Goal: Transaction & Acquisition: Purchase product/service

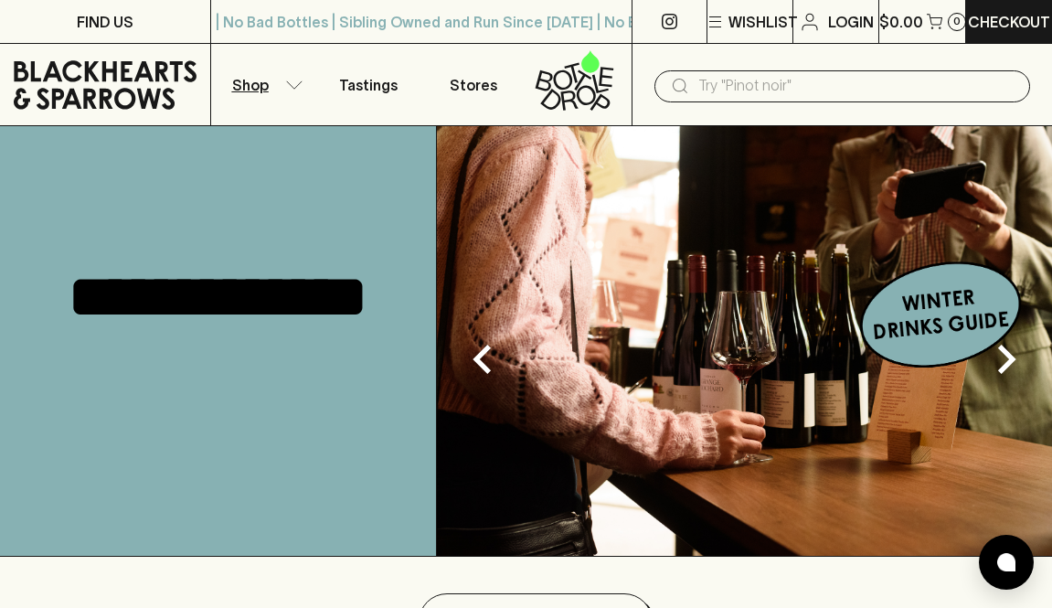
click at [264, 83] on p "Shop" at bounding box center [250, 85] width 37 height 22
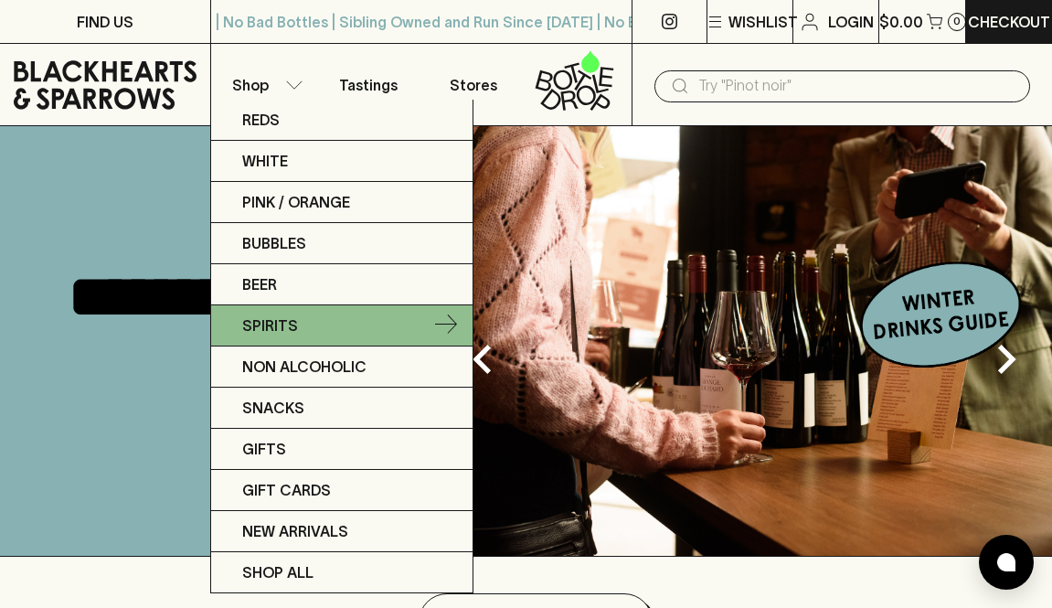
click at [299, 337] on link "Spirits" at bounding box center [341, 325] width 261 height 41
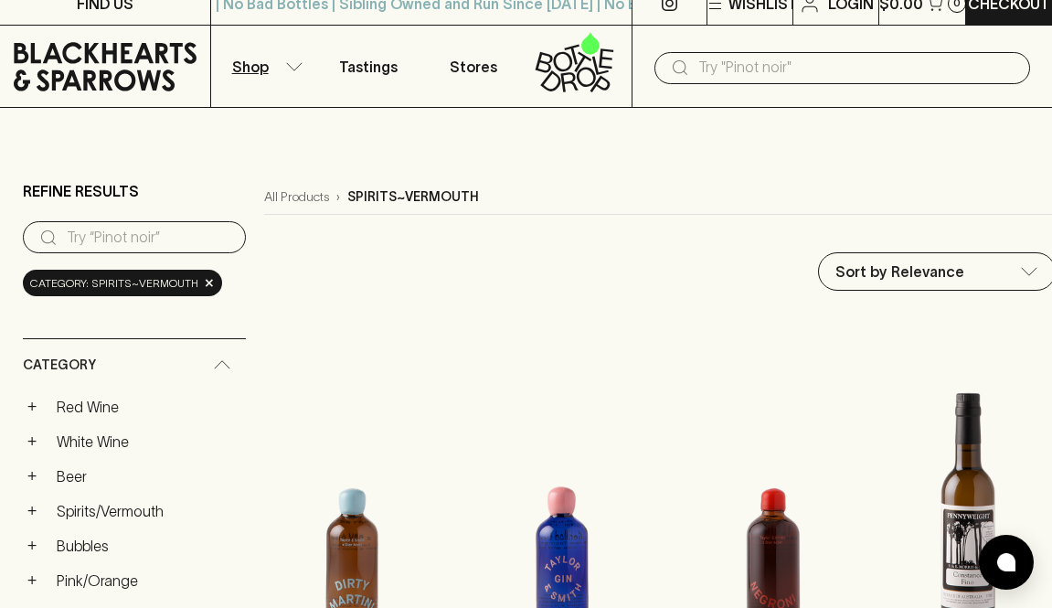
scroll to position [25, 0]
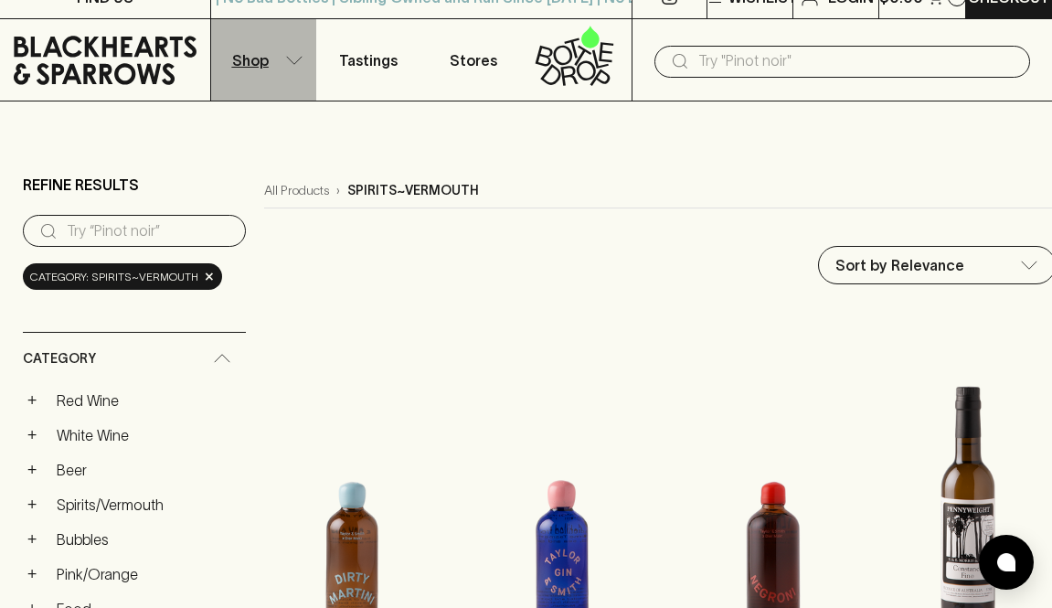
click at [278, 65] on button "Shop" at bounding box center [263, 59] width 105 height 81
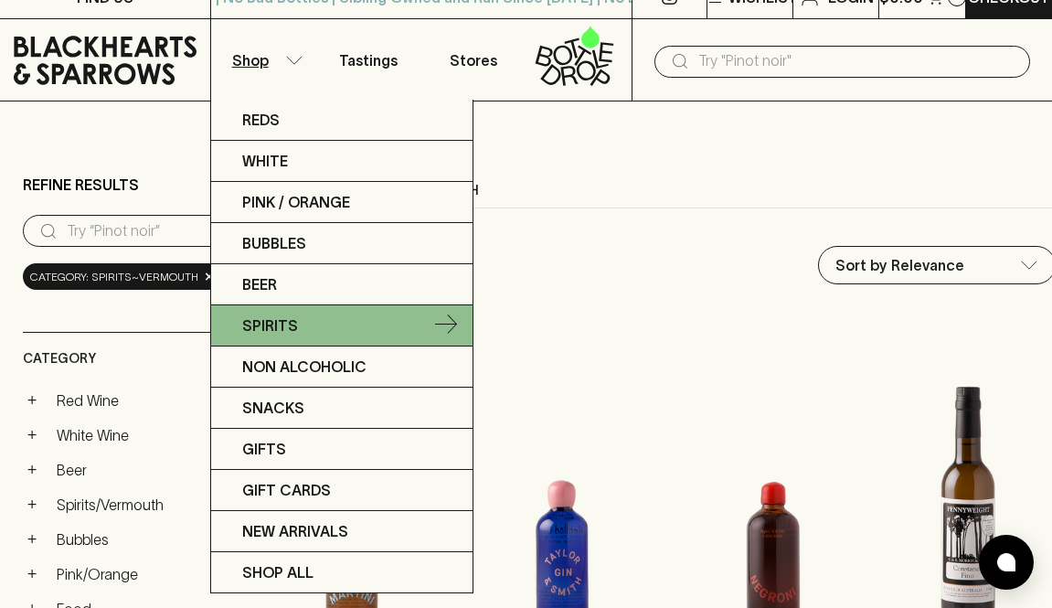
click at [455, 318] on icon at bounding box center [446, 325] width 22 height 22
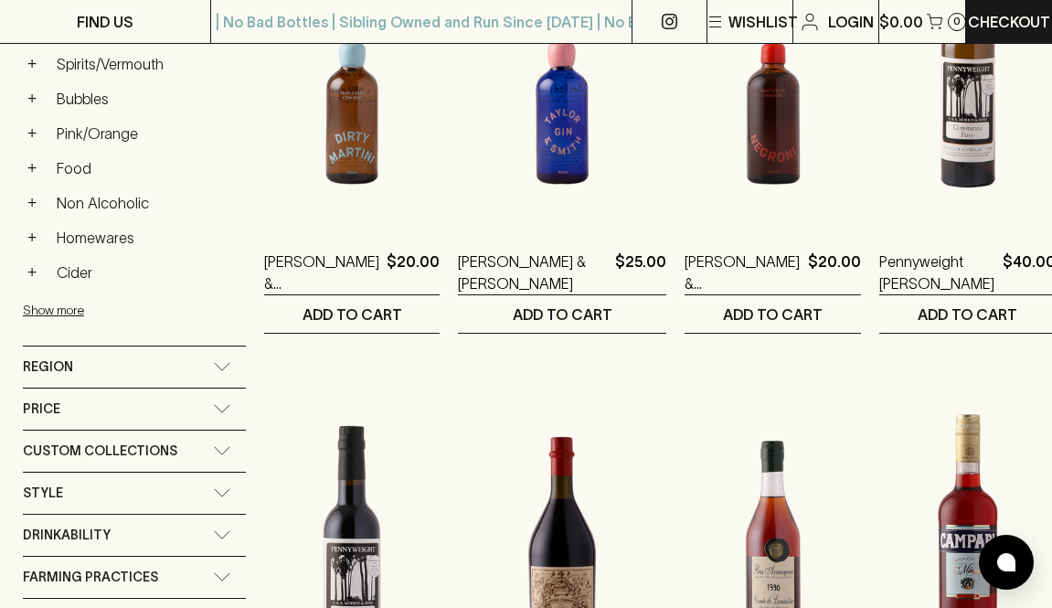
scroll to position [323, 0]
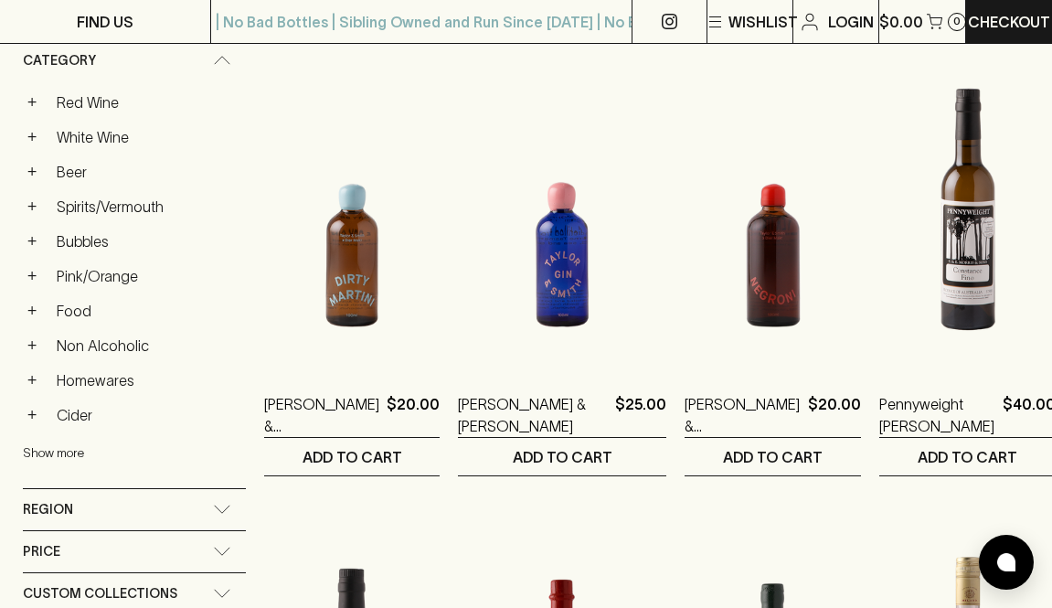
click at [83, 446] on button "Show more" at bounding box center [142, 452] width 239 height 37
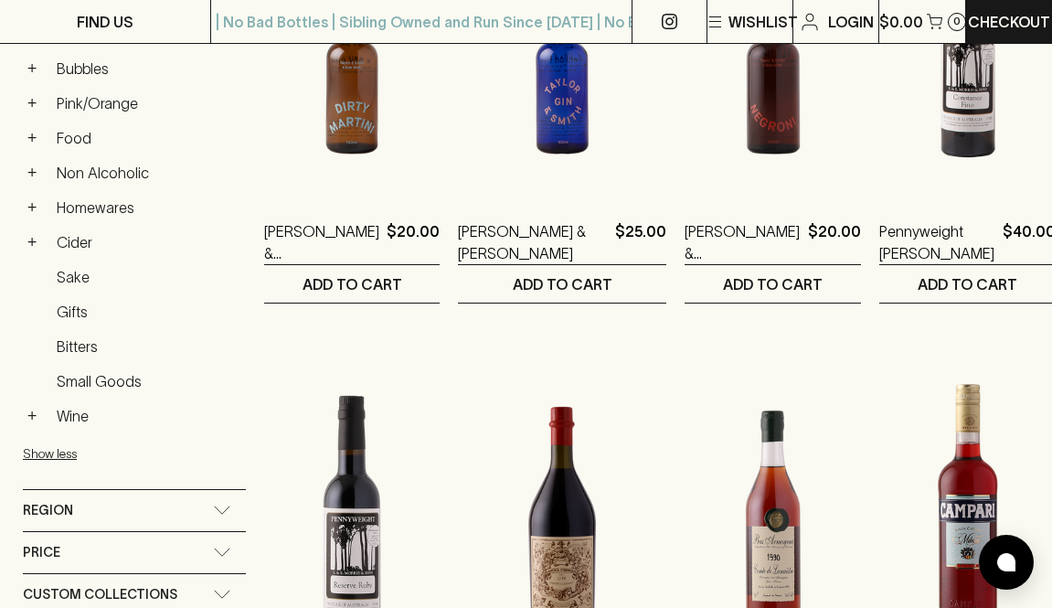
scroll to position [0, 0]
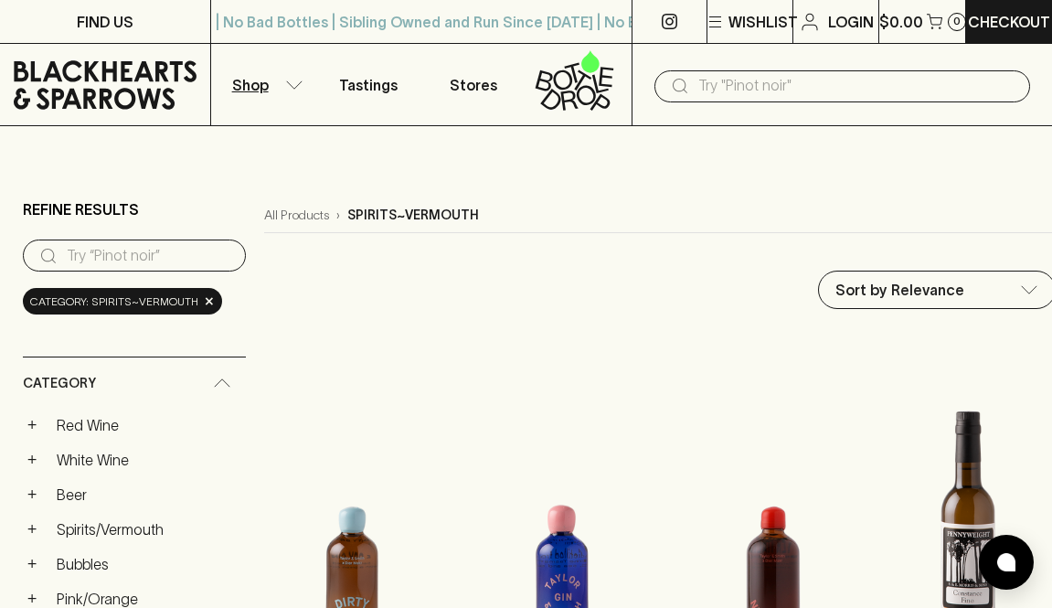
click at [763, 78] on input "text" at bounding box center [856, 85] width 317 height 29
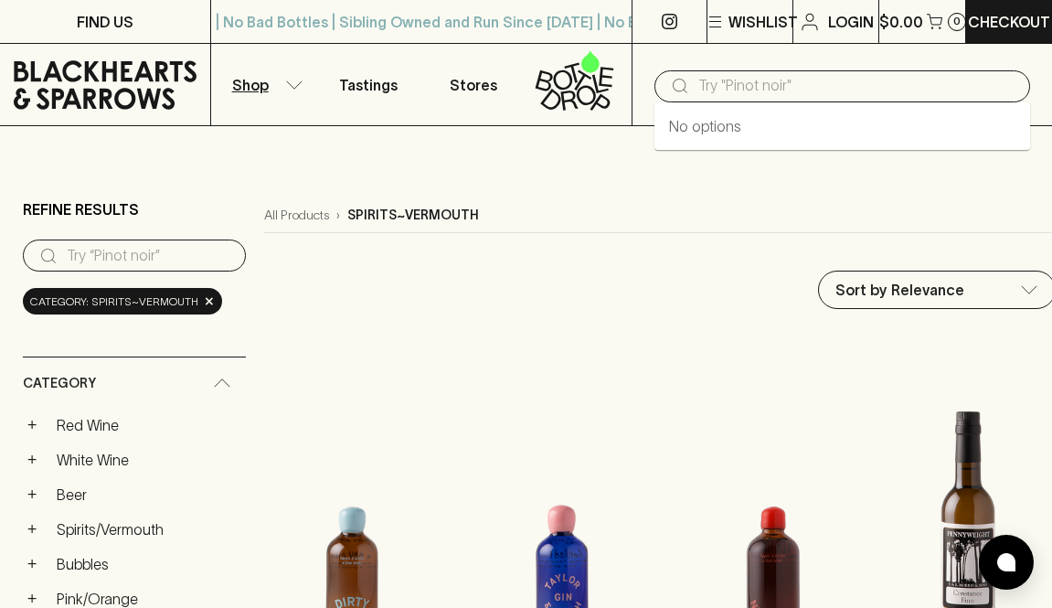
type input "e"
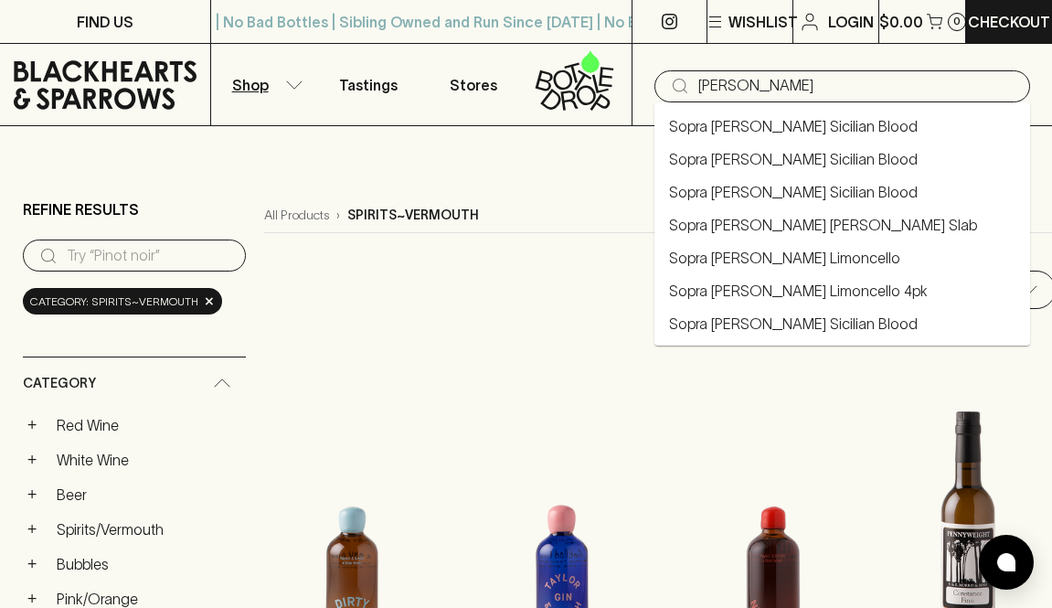
type input "[PERSON_NAME]"
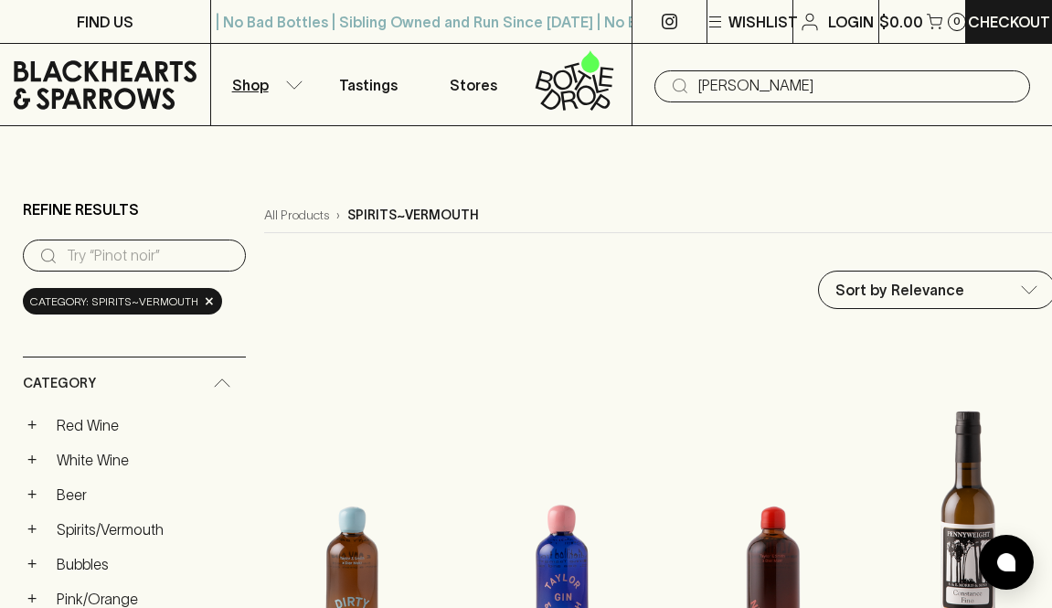
type input "[PERSON_NAME]"
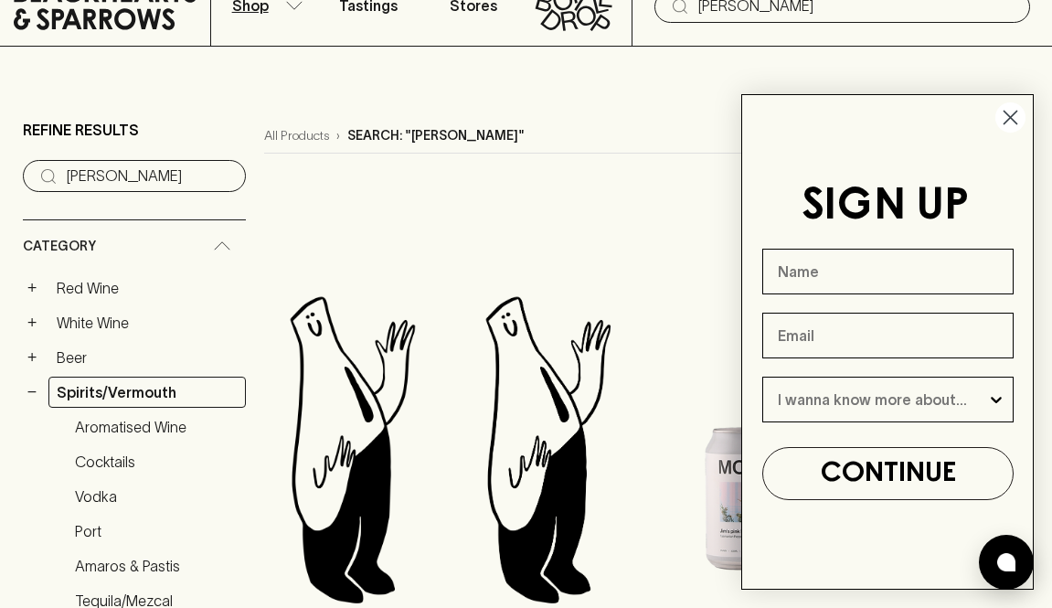
scroll to position [85, 0]
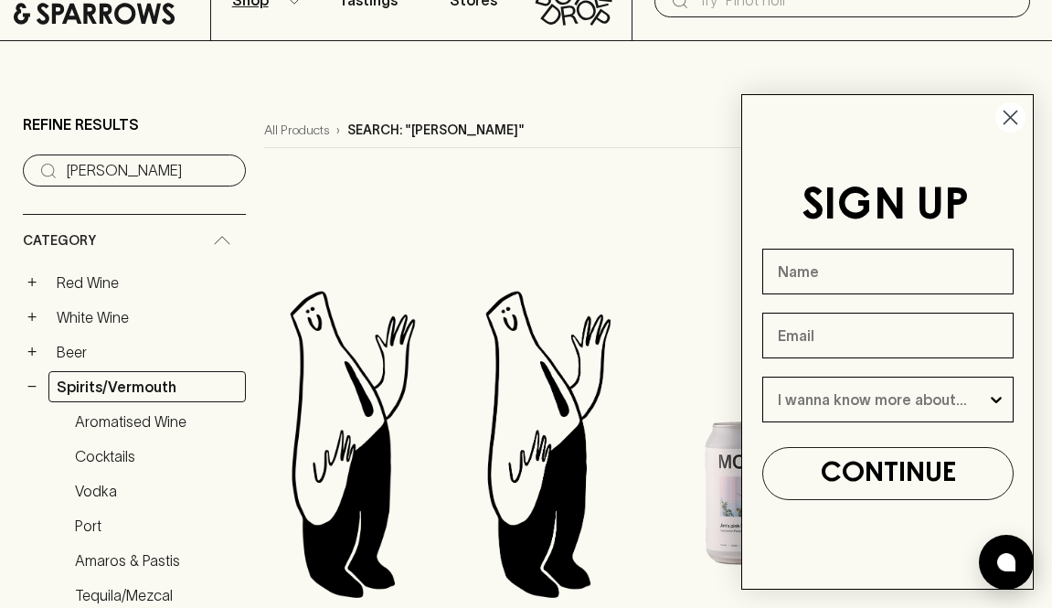
click at [1006, 122] on circle "Close dialog" at bounding box center [1010, 117] width 30 height 30
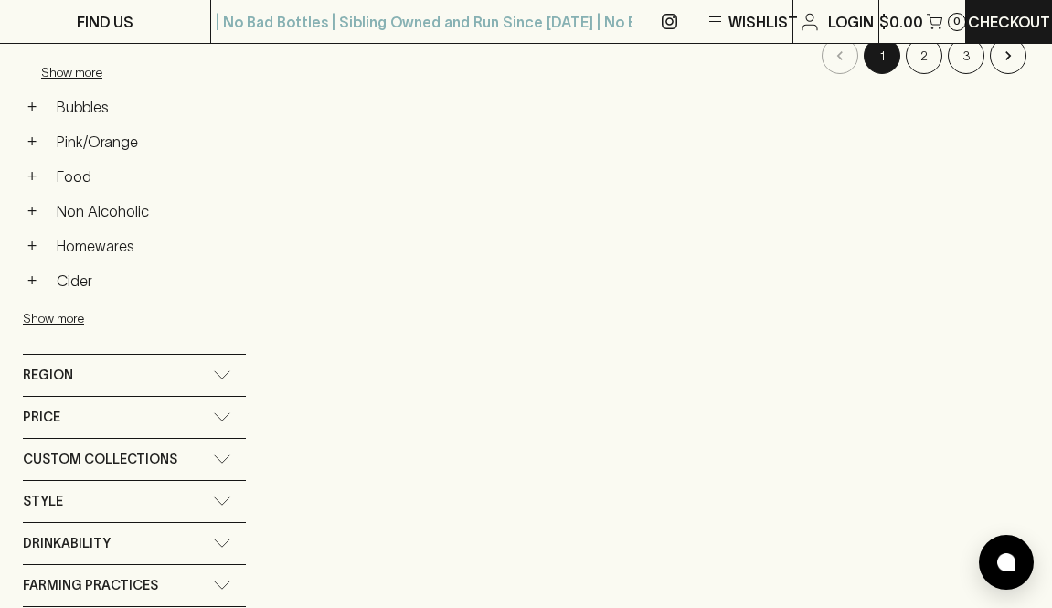
scroll to position [771, 0]
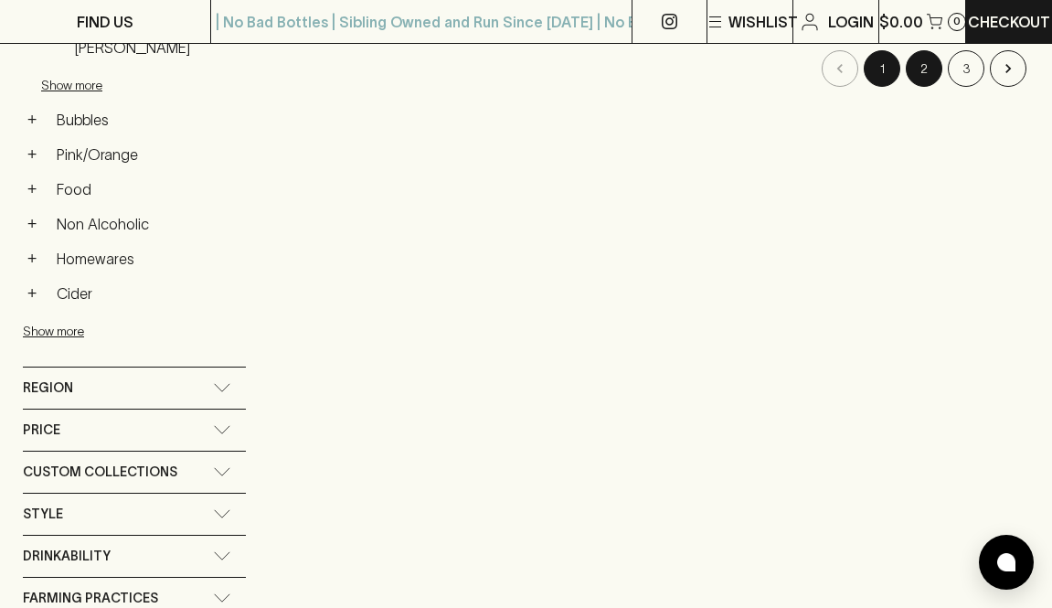
click at [921, 77] on button "2" at bounding box center [923, 68] width 37 height 37
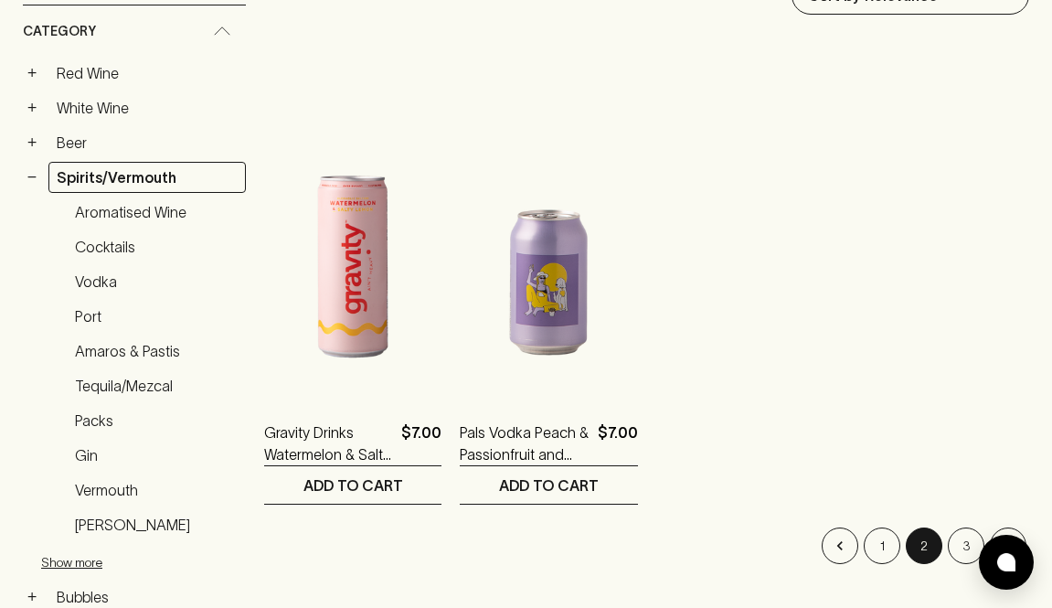
scroll to position [336, 0]
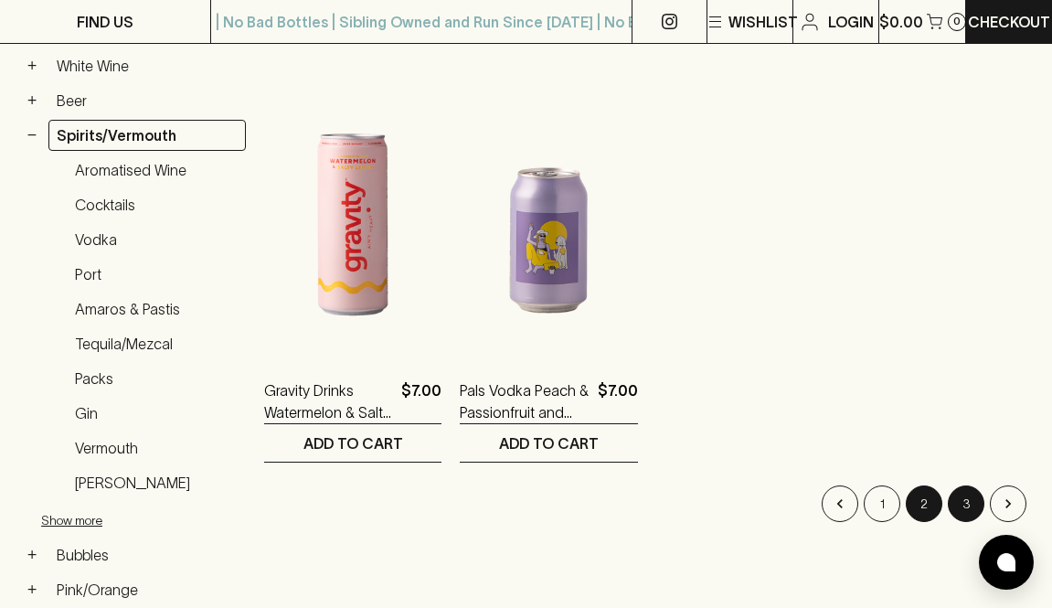
click at [967, 506] on button "3" at bounding box center [965, 503] width 37 height 37
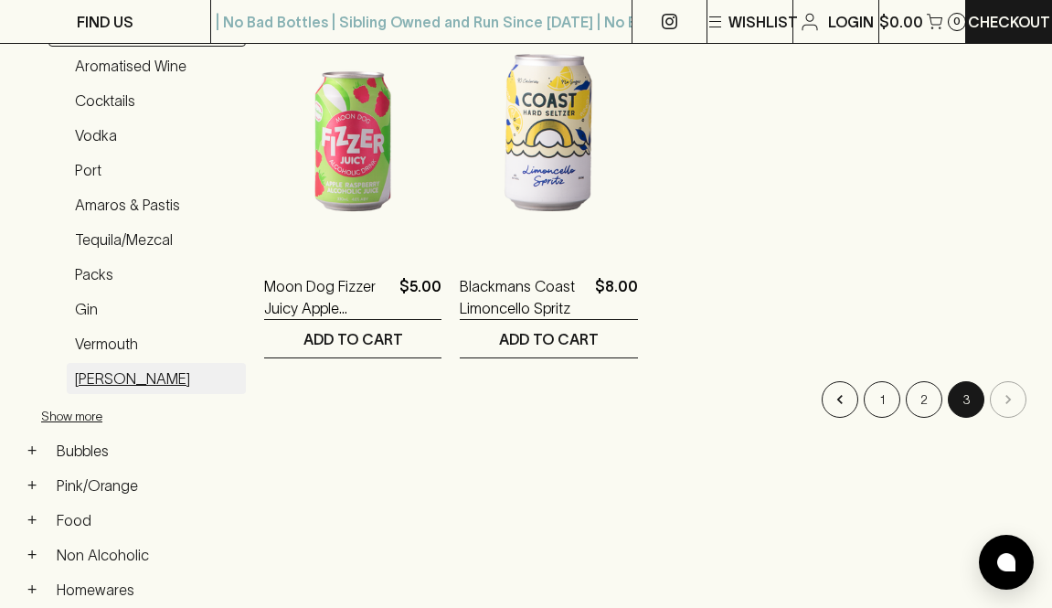
scroll to position [571, 0]
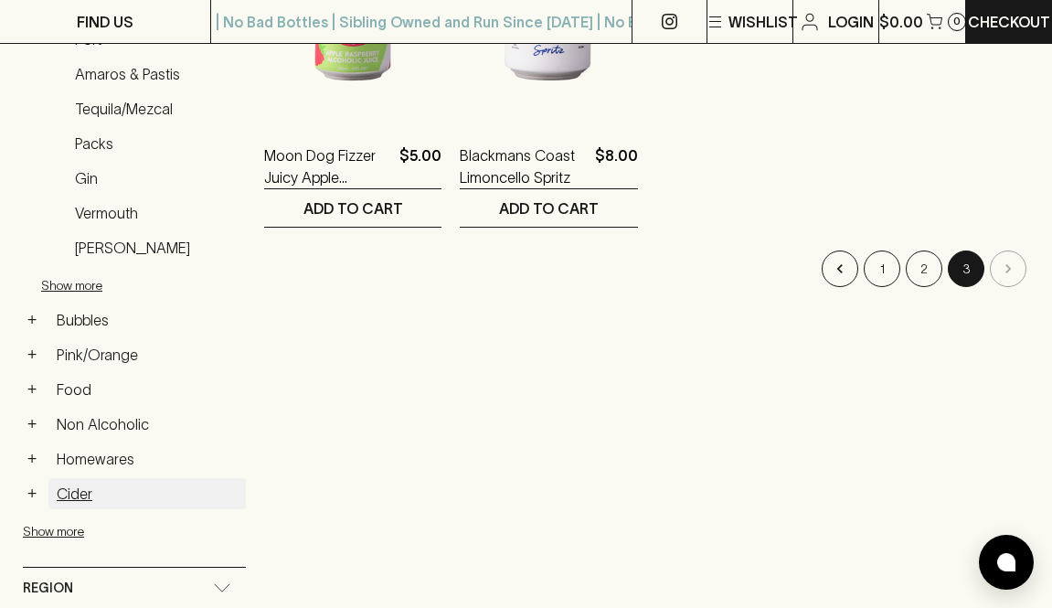
click at [90, 494] on link "Cider" at bounding box center [146, 493] width 197 height 31
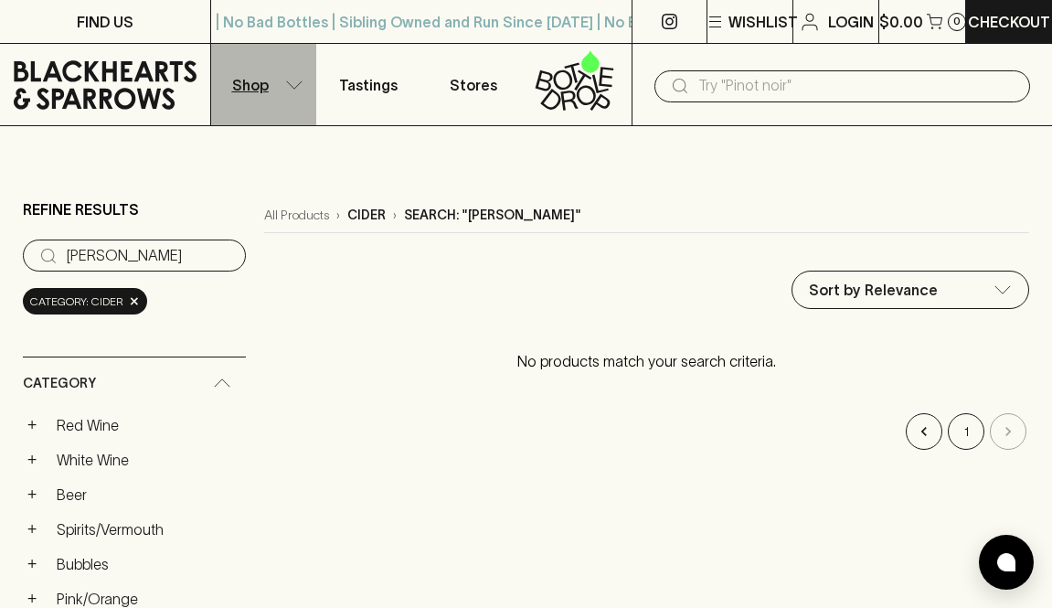
click at [288, 87] on icon "button" at bounding box center [294, 84] width 18 height 9
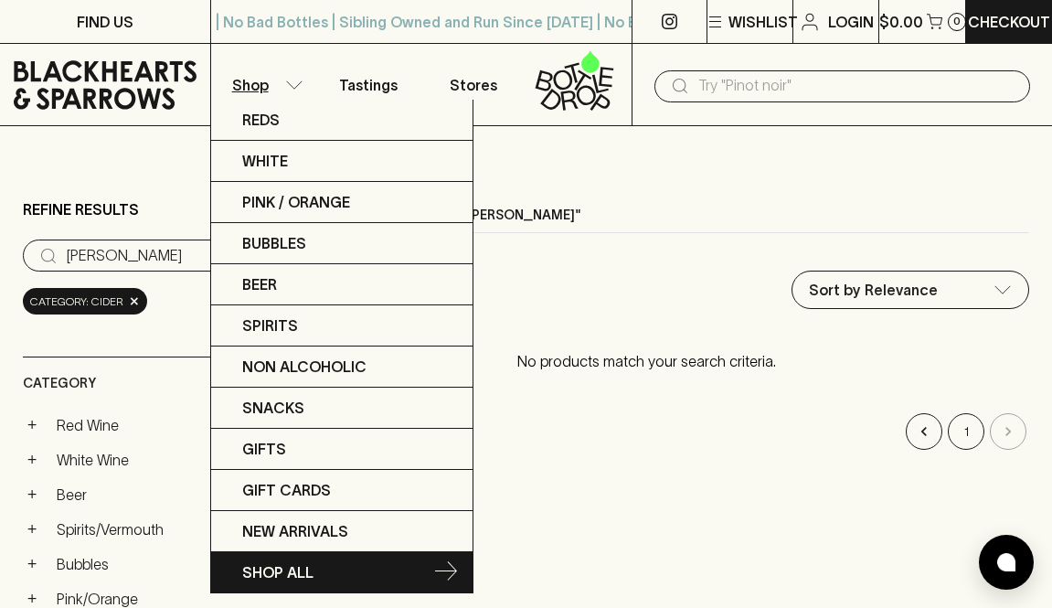
click at [376, 560] on link "SHOP ALL" at bounding box center [341, 572] width 261 height 40
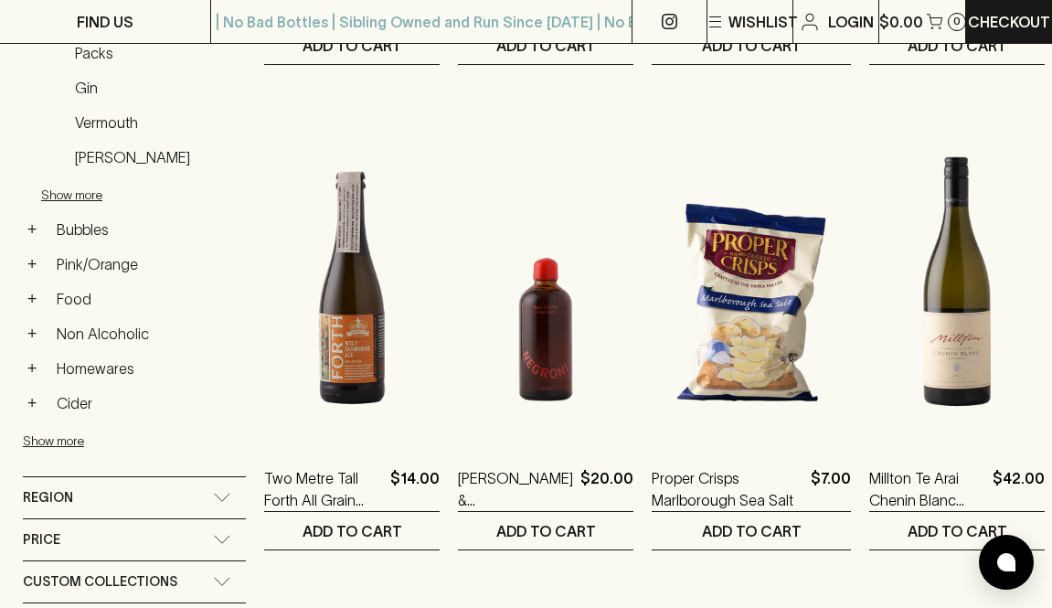
scroll to position [662, 0]
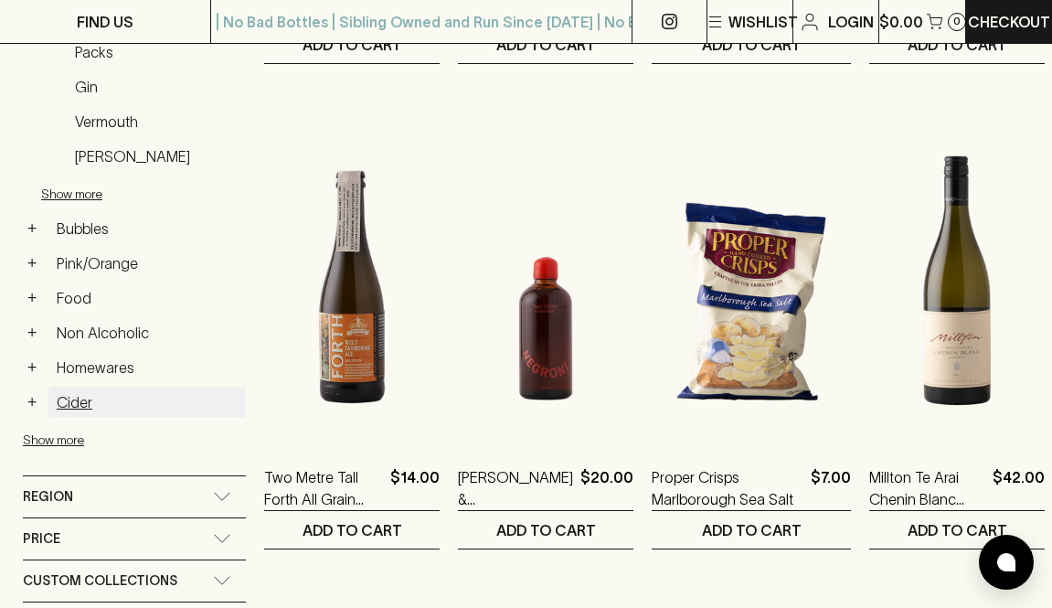
click at [76, 398] on link "Cider" at bounding box center [146, 401] width 197 height 31
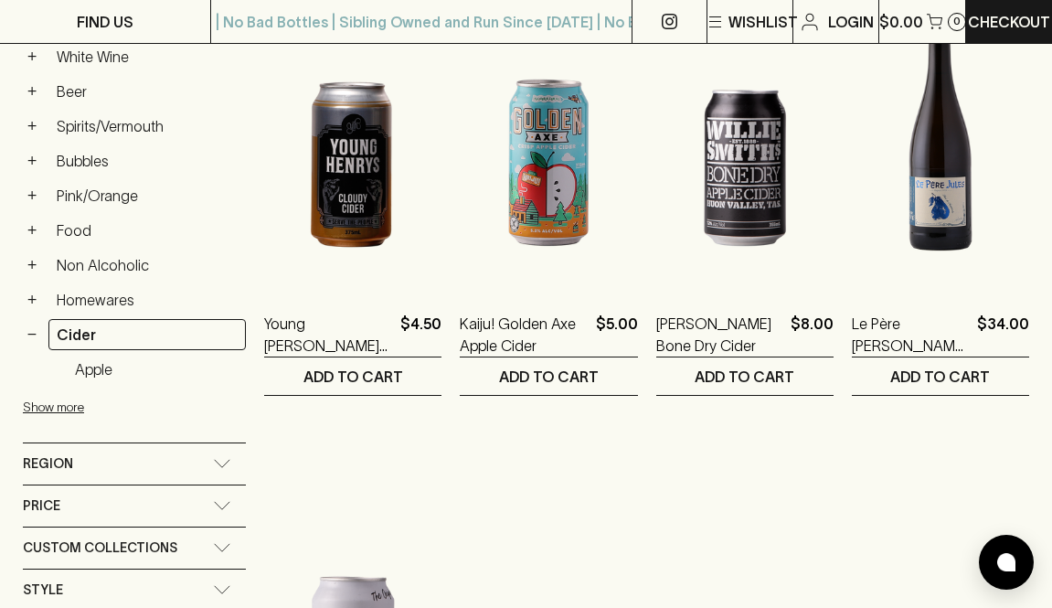
scroll to position [342, 0]
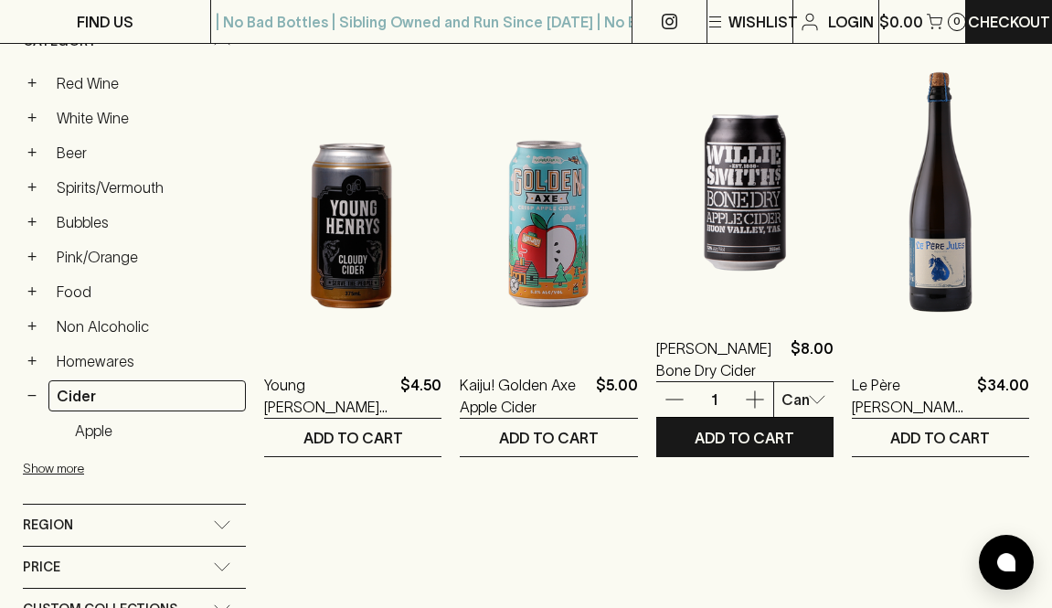
click at [740, 198] on img at bounding box center [744, 150] width 177 height 320
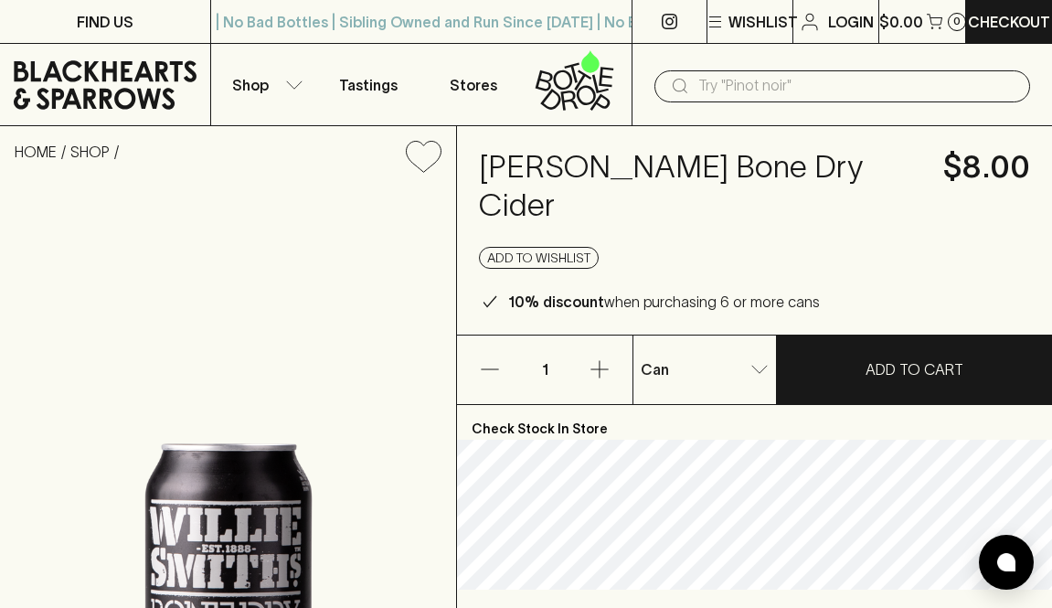
scroll to position [68, 0]
